Goal: Information Seeking & Learning: Compare options

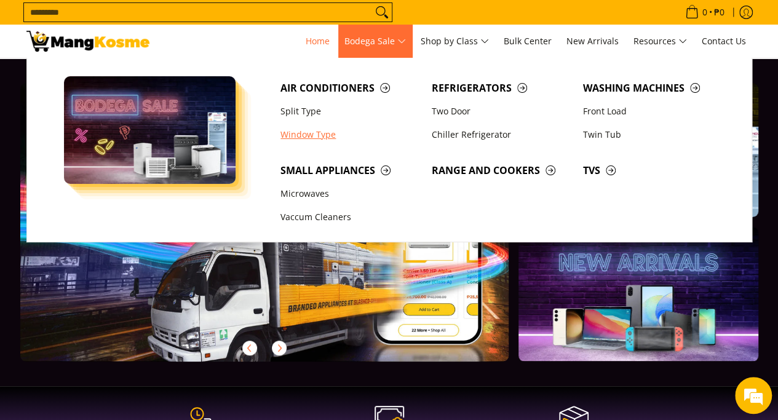
click at [327, 133] on link "Window Type" at bounding box center [349, 134] width 151 height 23
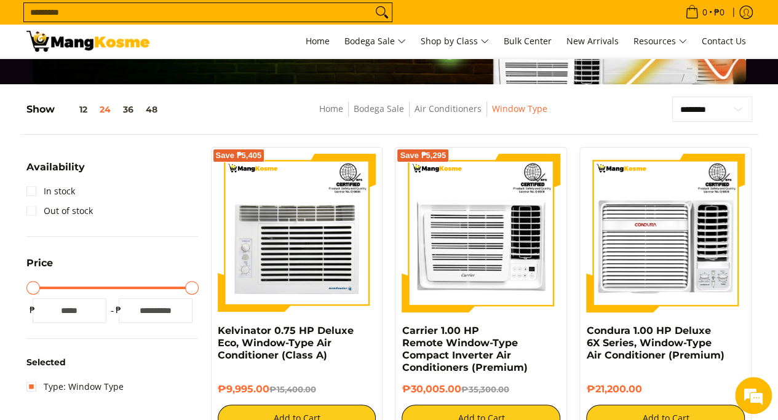
scroll to position [184, 0]
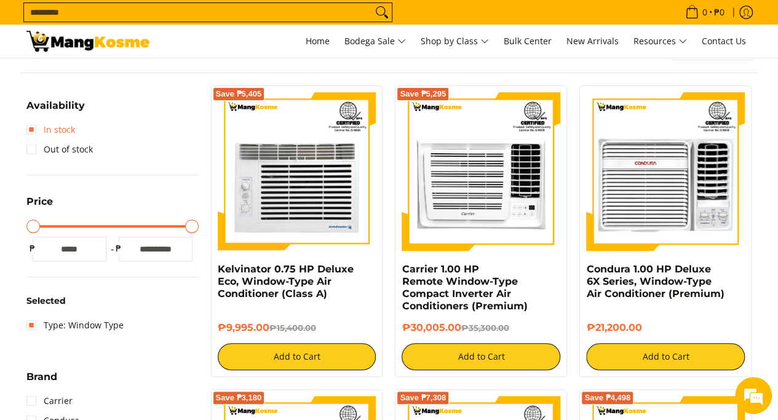
click at [29, 130] on link "In stock" at bounding box center [50, 130] width 49 height 20
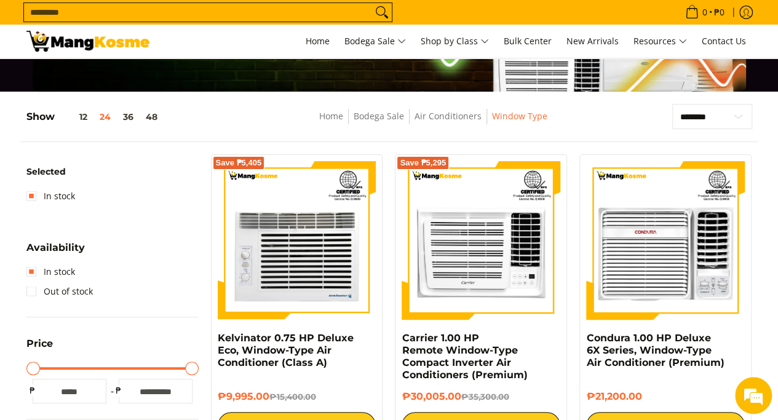
scroll to position [38, 0]
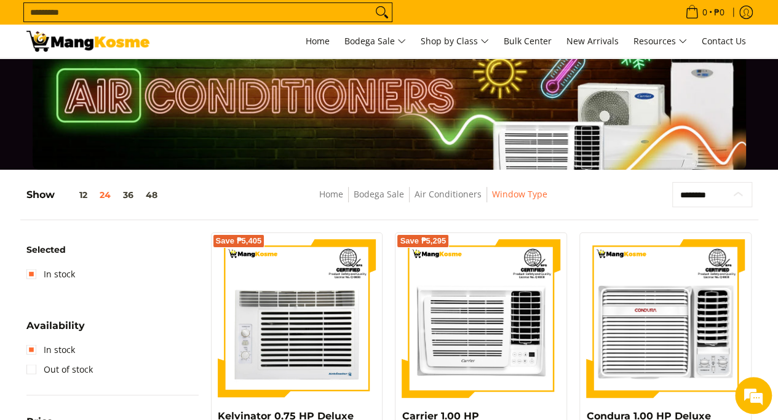
click at [717, 201] on select "**********" at bounding box center [712, 194] width 80 height 25
select select "**********"
click at [672, 182] on select "**********" at bounding box center [712, 194] width 80 height 25
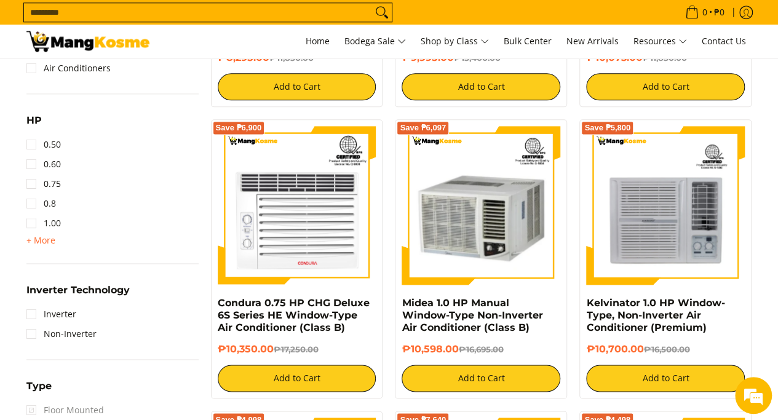
scroll to position [652, 0]
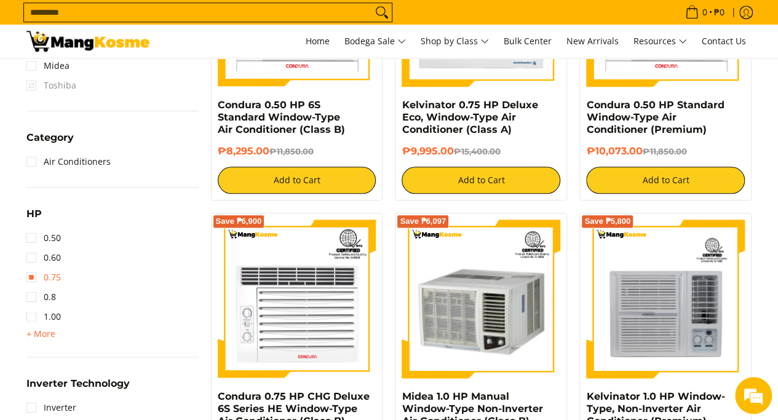
click at [32, 280] on link "0.75" at bounding box center [43, 277] width 34 height 20
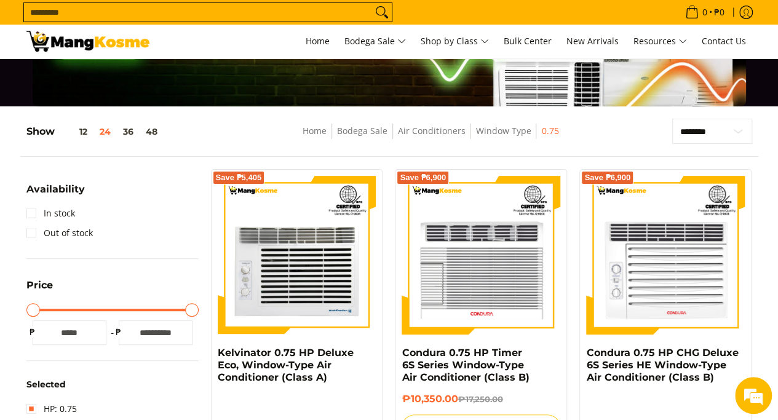
scroll to position [99, 0]
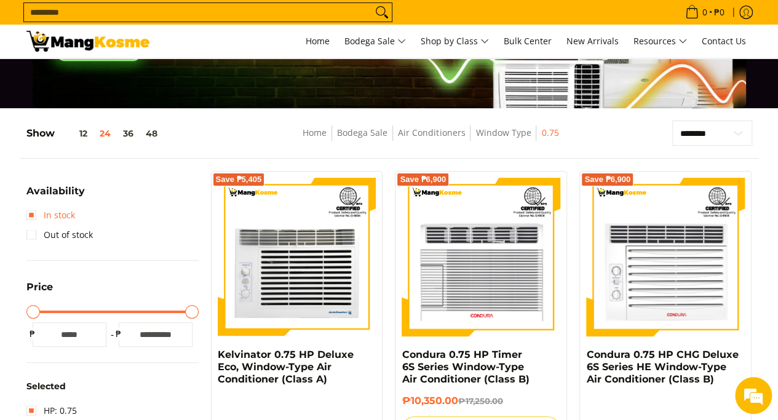
click at [65, 222] on link "In stock" at bounding box center [50, 215] width 49 height 20
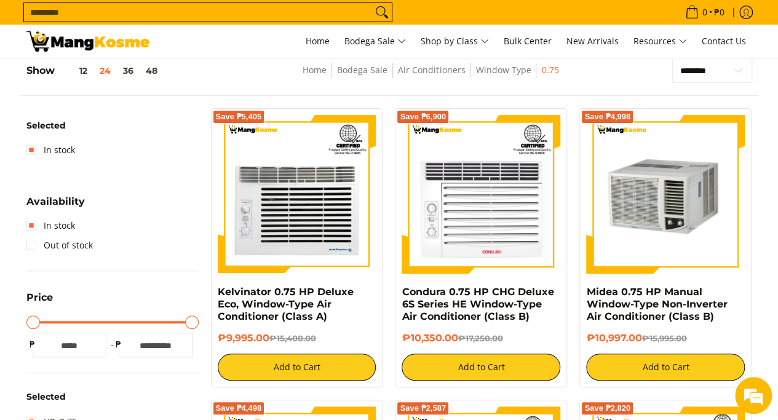
scroll to position [222, 0]
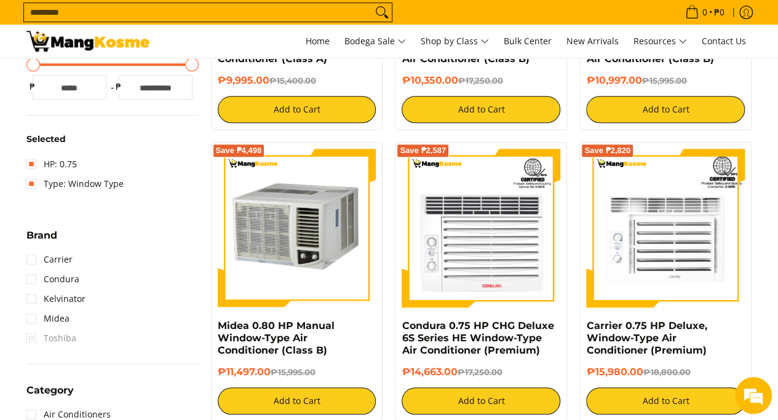
scroll to position [430, 0]
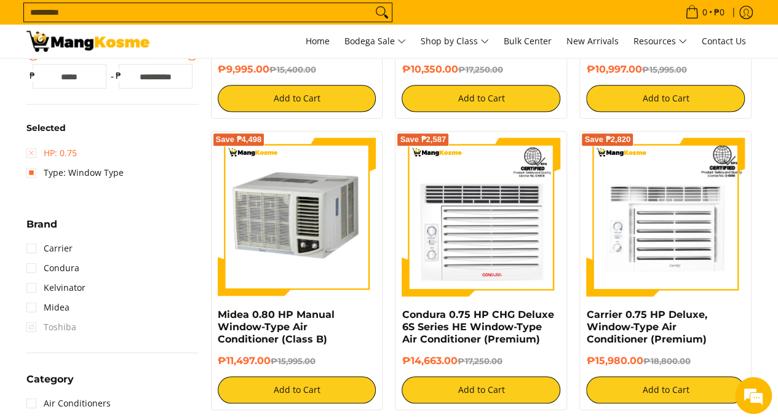
click at [28, 156] on link "HP: 0.75" at bounding box center [51, 153] width 50 height 20
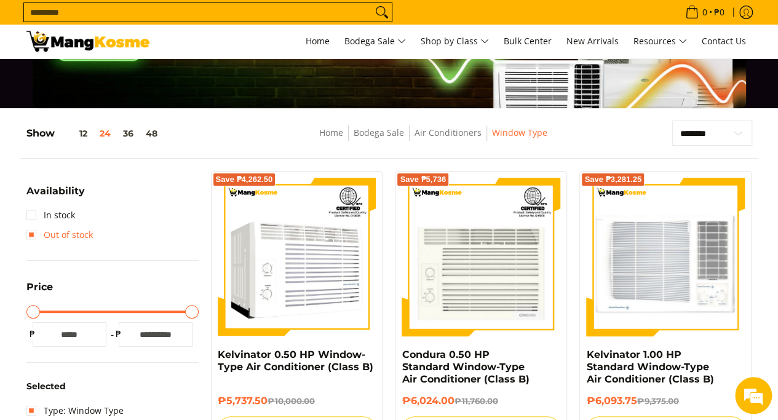
scroll to position [160, 0]
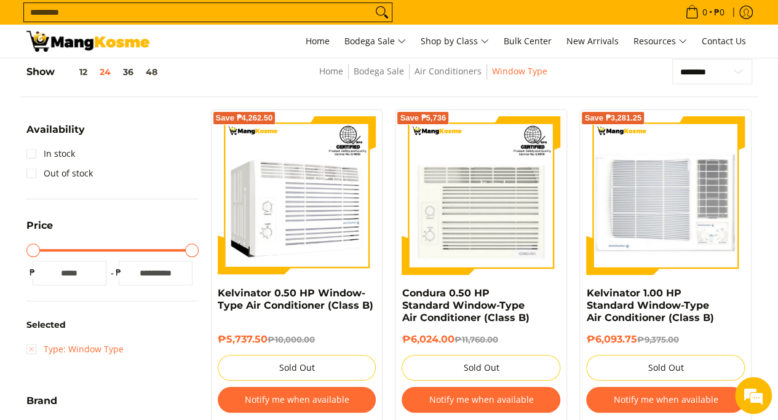
click at [32, 349] on link "Type: Window Type" at bounding box center [74, 349] width 97 height 20
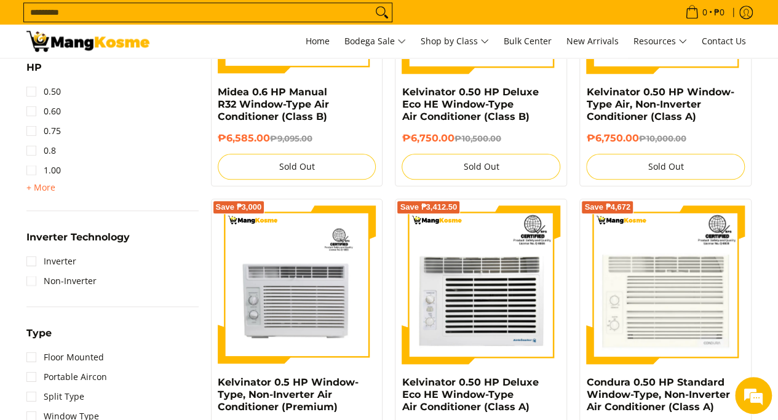
scroll to position [652, 0]
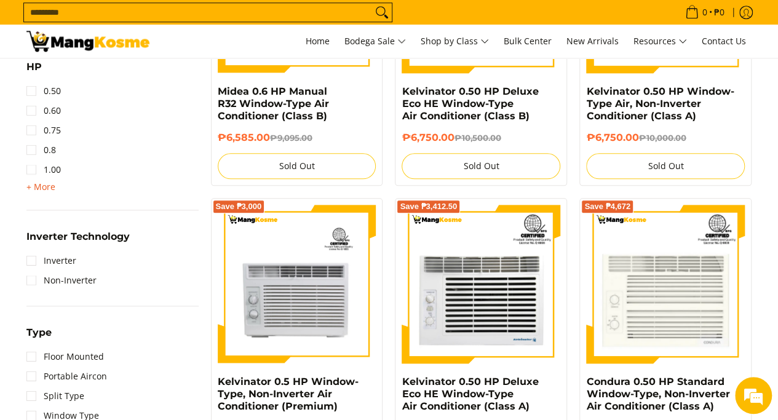
click at [30, 188] on span "+ More" at bounding box center [40, 187] width 29 height 10
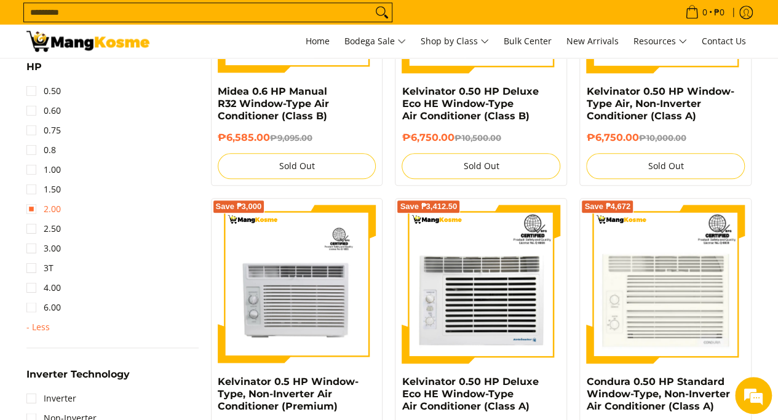
click at [38, 213] on link "2.00" at bounding box center [43, 209] width 34 height 20
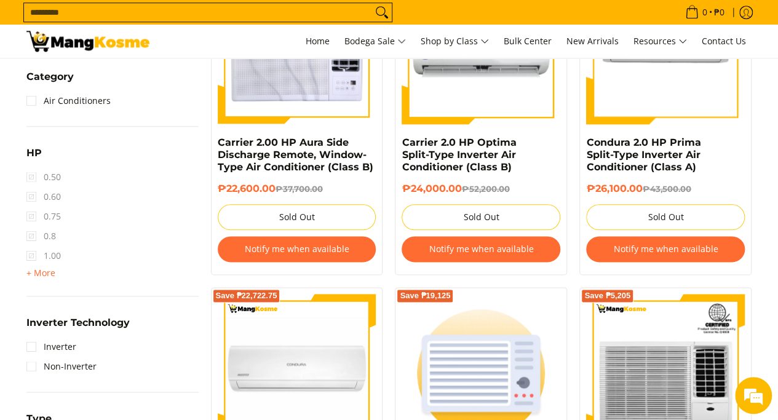
scroll to position [652, 0]
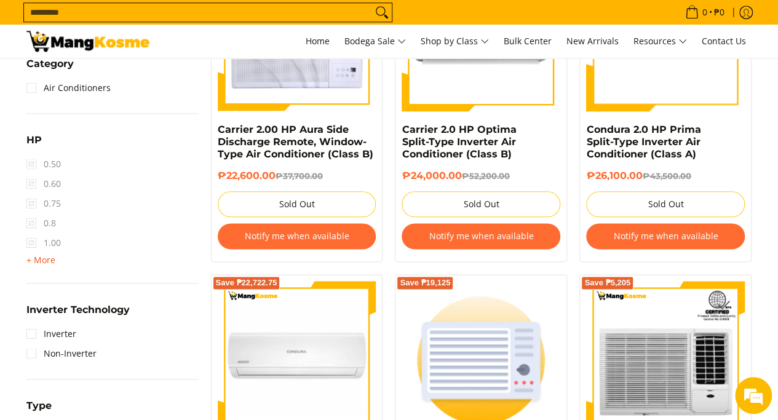
click at [39, 264] on span "+ More" at bounding box center [40, 260] width 29 height 10
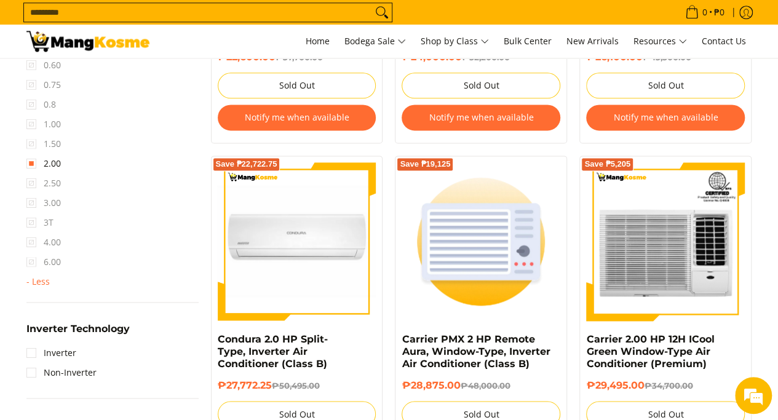
scroll to position [775, 0]
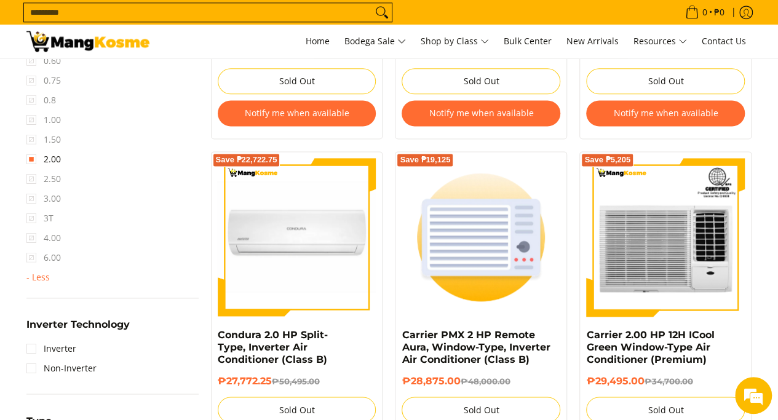
click at [33, 180] on span "2.50" at bounding box center [43, 179] width 34 height 20
click at [33, 160] on link "2.00" at bounding box center [43, 159] width 34 height 20
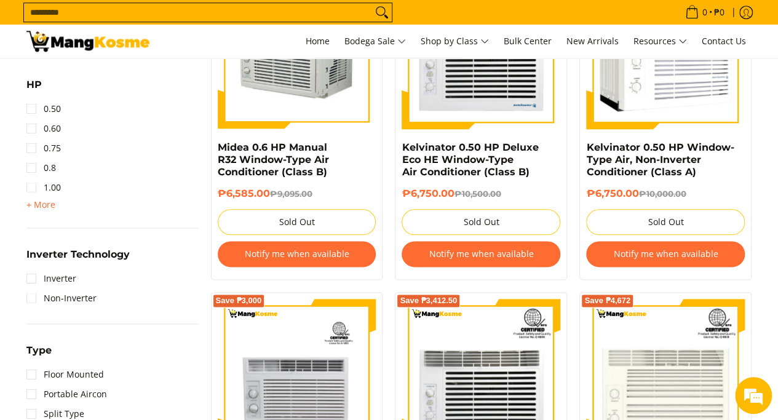
scroll to position [652, 0]
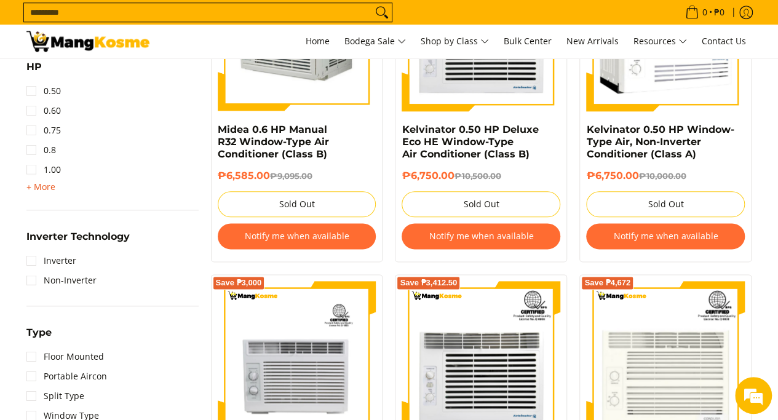
click at [47, 192] on span "+ More" at bounding box center [40, 187] width 29 height 10
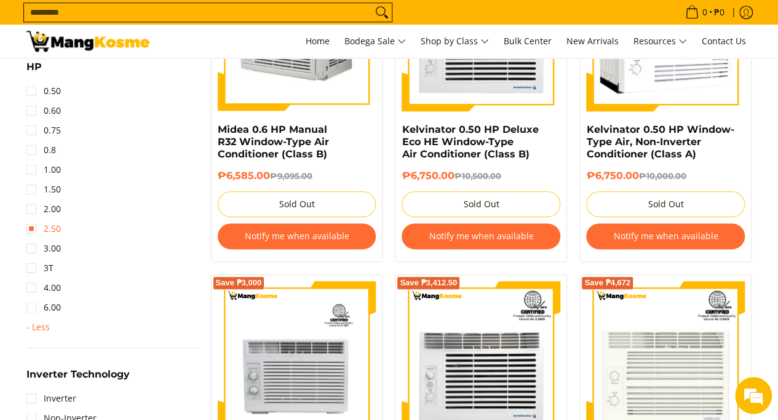
click at [28, 234] on link "2.50" at bounding box center [43, 229] width 34 height 20
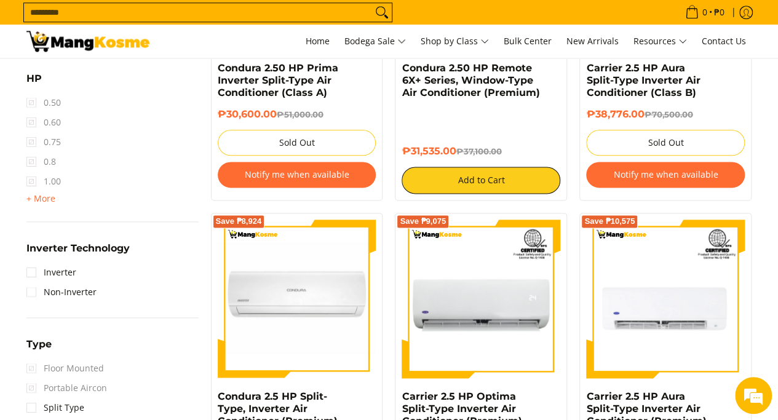
scroll to position [775, 0]
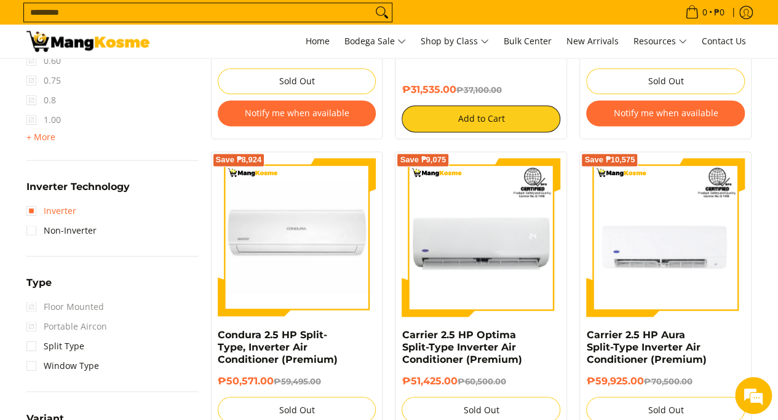
click at [71, 215] on link "Inverter" at bounding box center [51, 211] width 50 height 20
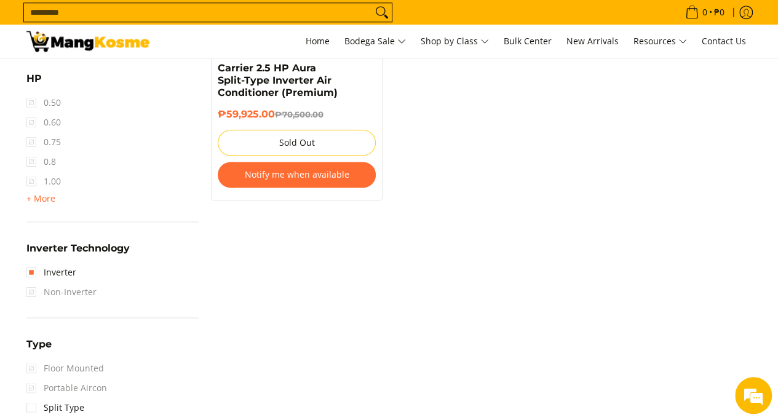
scroll to position [898, 0]
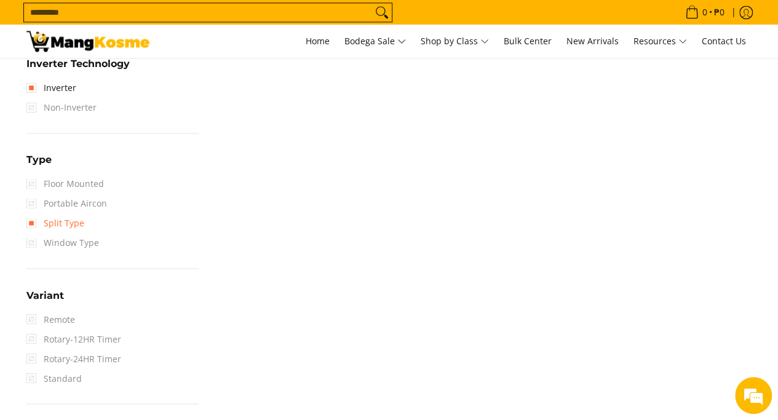
click at [70, 232] on link "Split Type" at bounding box center [55, 223] width 58 height 20
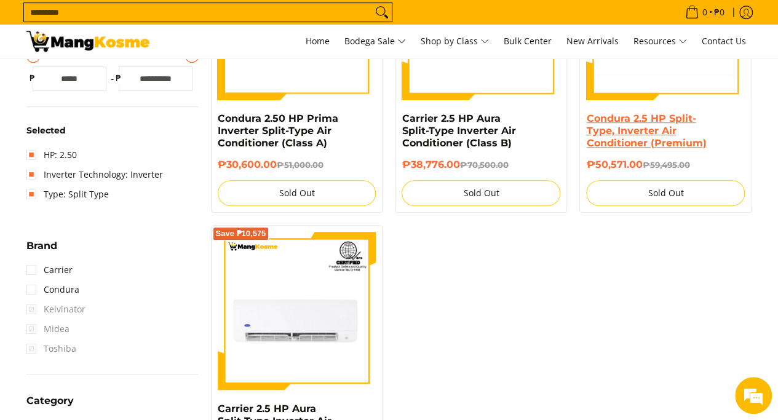
scroll to position [468, 0]
